Goal: Complete application form

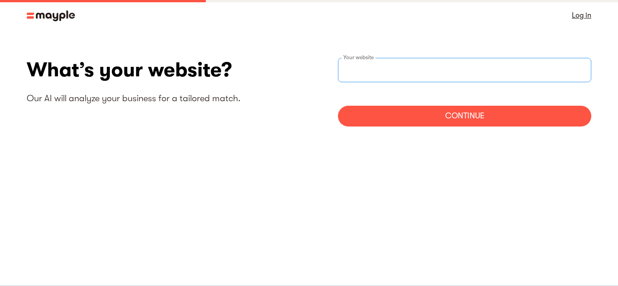
click at [538, 71] on input "websiteStep" at bounding box center [464, 70] width 253 height 24
type input "t"
type input "[URL]"
click at [513, 124] on div "Continue" at bounding box center [464, 116] width 253 height 21
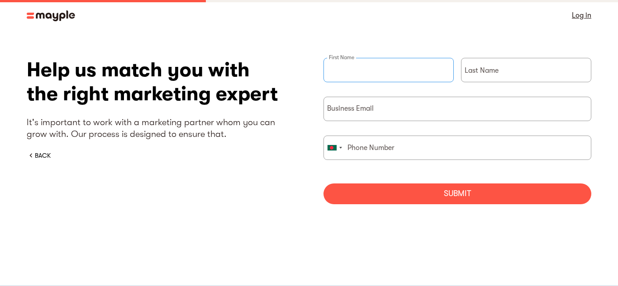
click at [426, 71] on input "briefForm" at bounding box center [388, 70] width 130 height 24
type input "[PERSON_NAME]"
click at [528, 59] on input "briefForm" at bounding box center [526, 70] width 130 height 24
type input "jj"
click at [477, 106] on input "briefForm" at bounding box center [457, 109] width 268 height 24
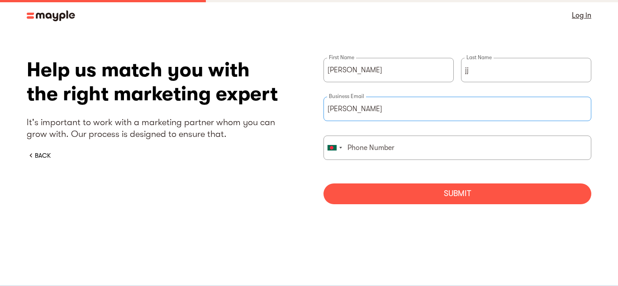
click at [466, 106] on input "[PERSON_NAME]" at bounding box center [457, 109] width 268 height 24
click at [458, 107] on input "[PERSON_NAME]" at bounding box center [457, 109] width 268 height 24
click at [442, 112] on input "[PERSON_NAME]" at bounding box center [457, 109] width 268 height 24
click at [468, 150] on input "briefForm" at bounding box center [457, 148] width 268 height 24
click at [527, 107] on input "mihal002" at bounding box center [457, 109] width 268 height 24
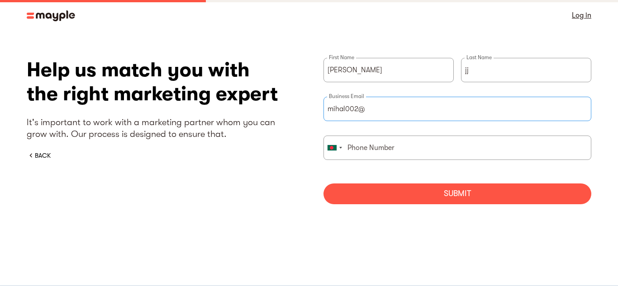
type input "mihal002@"
click at [536, 185] on div "Submit" at bounding box center [457, 194] width 268 height 21
click at [554, 185] on div "Submit" at bounding box center [457, 194] width 268 height 21
click at [554, 187] on div "Submit" at bounding box center [457, 194] width 268 height 21
